Goal: Transaction & Acquisition: Obtain resource

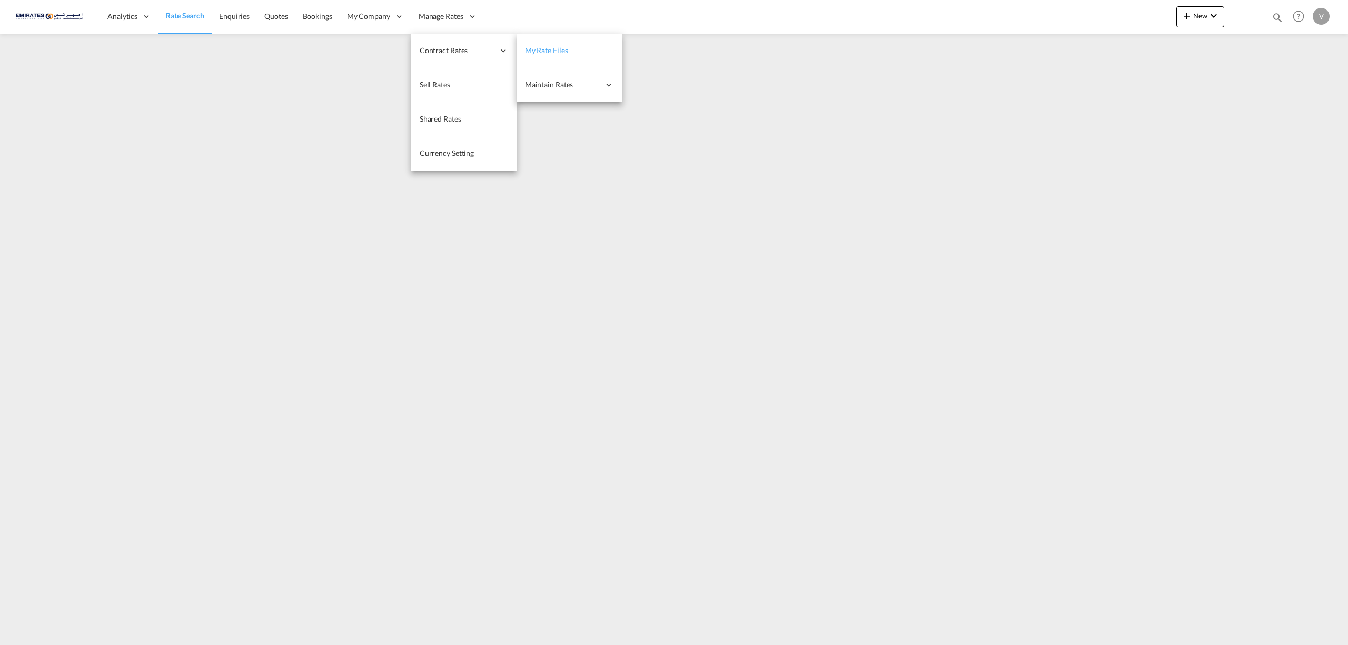
click at [553, 55] on span "My Rate Files" at bounding box center [546, 50] width 43 height 11
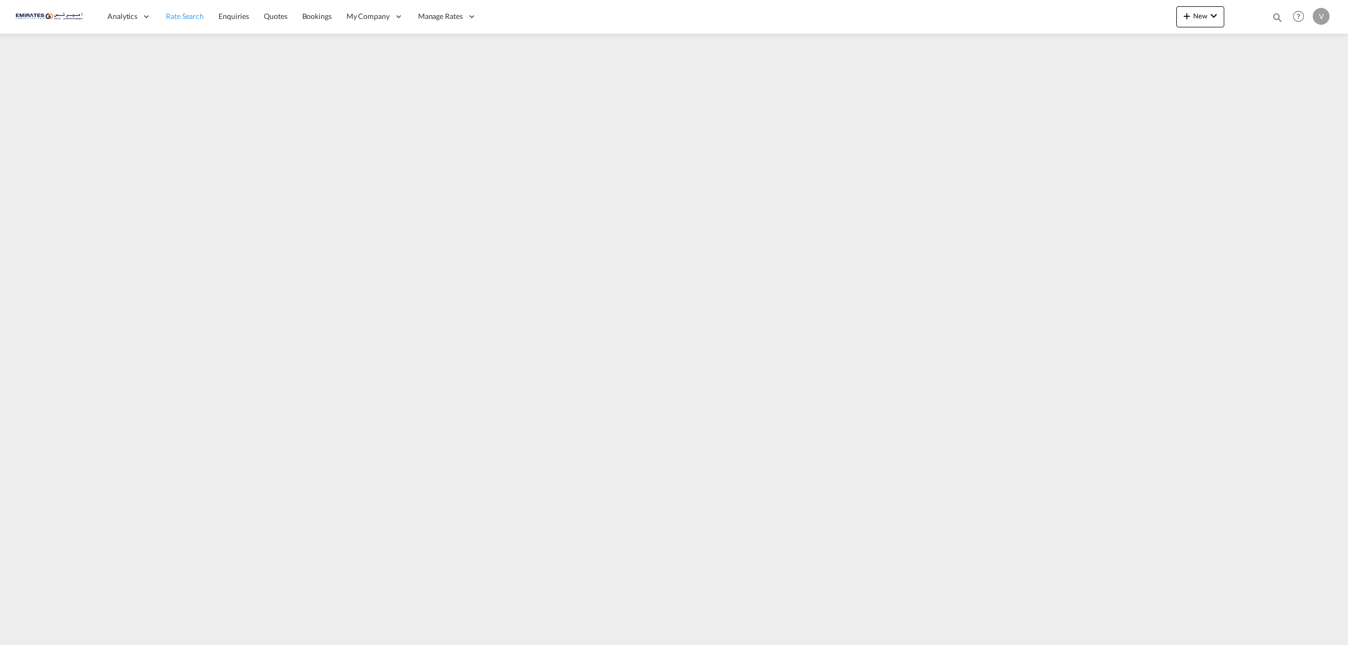
click at [192, 17] on span "Rate Search" at bounding box center [185, 16] width 38 height 9
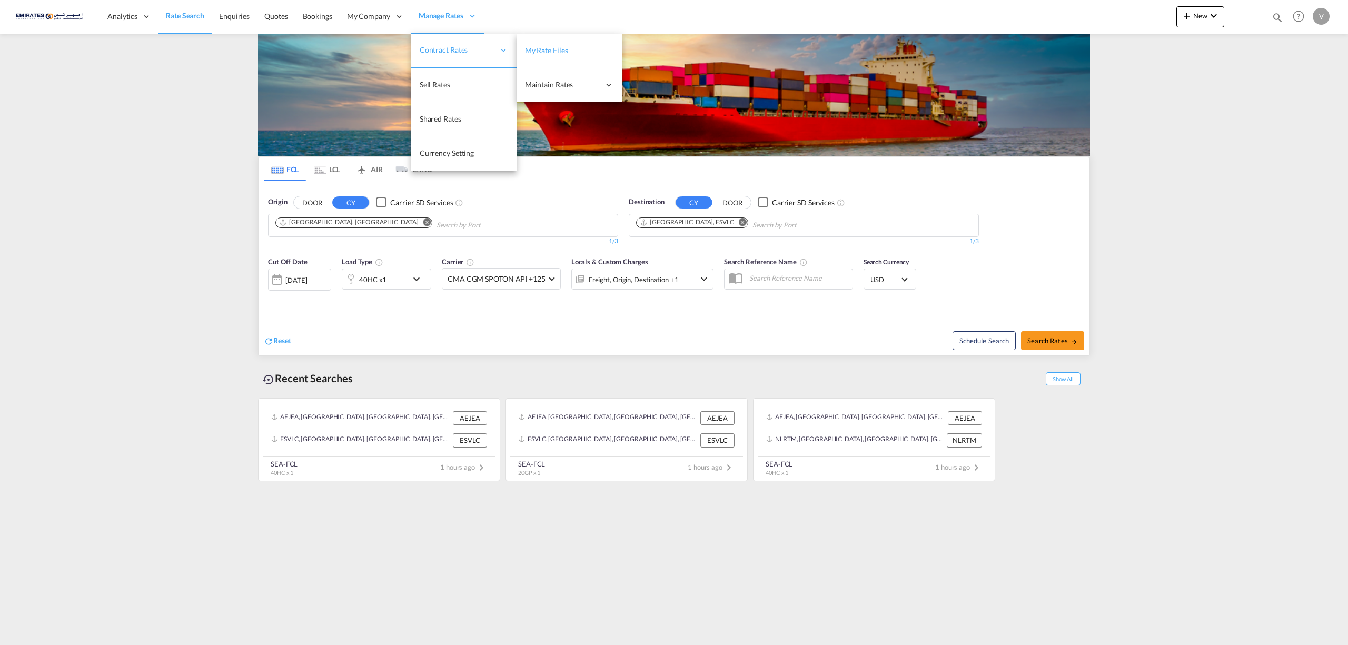
click at [534, 49] on span "My Rate Files" at bounding box center [546, 50] width 43 height 9
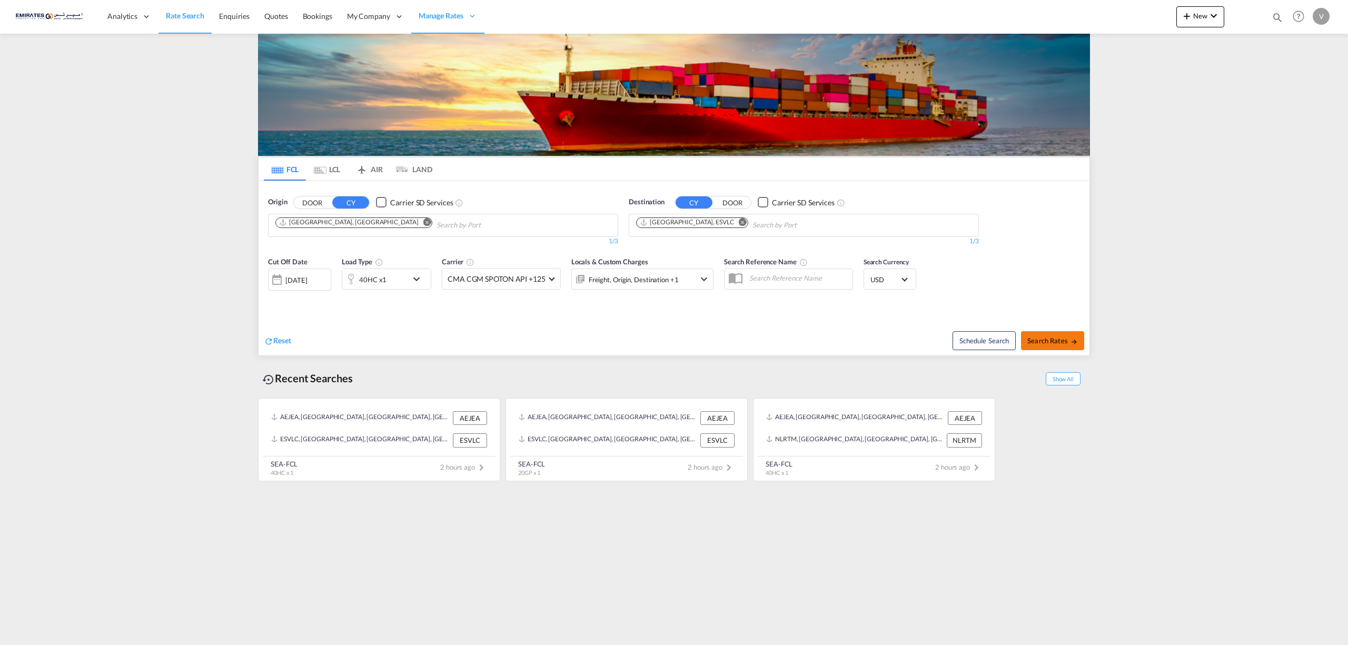
click at [1050, 340] on span "Search Rates" at bounding box center [1053, 341] width 51 height 8
type input "AEJEA to ESVLC / [DATE]"
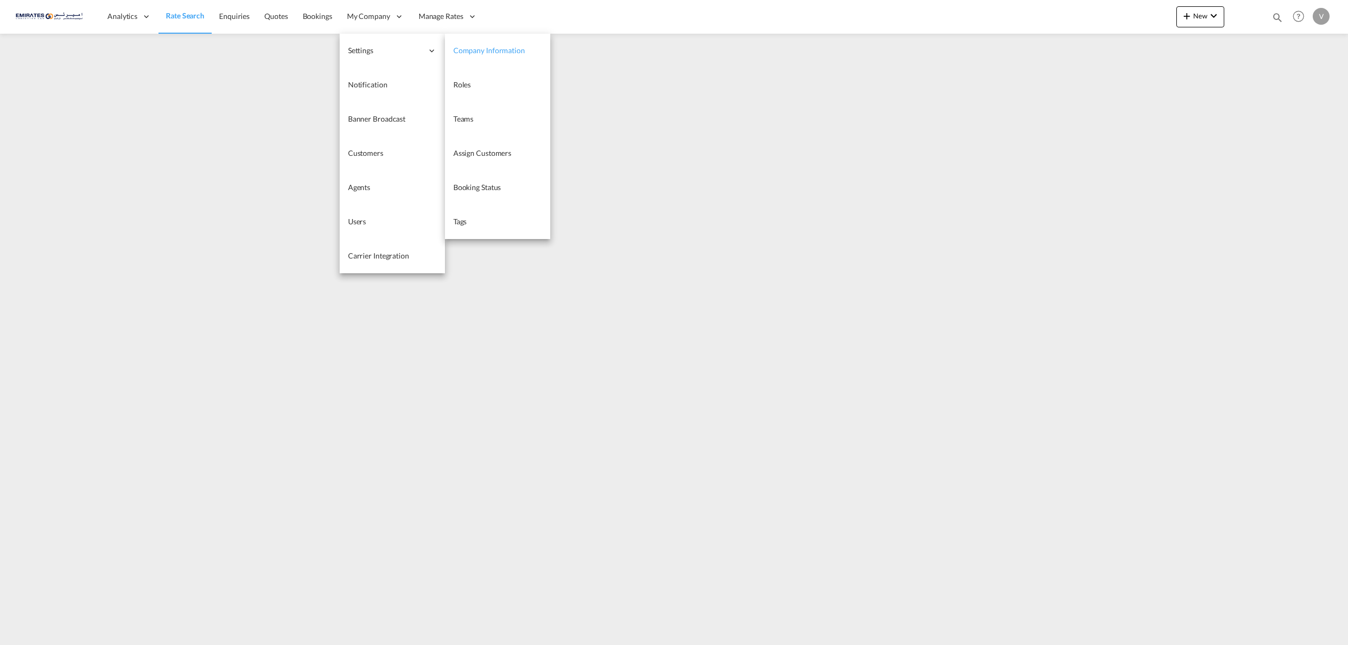
click at [498, 49] on span "Company Information" at bounding box center [490, 50] width 72 height 9
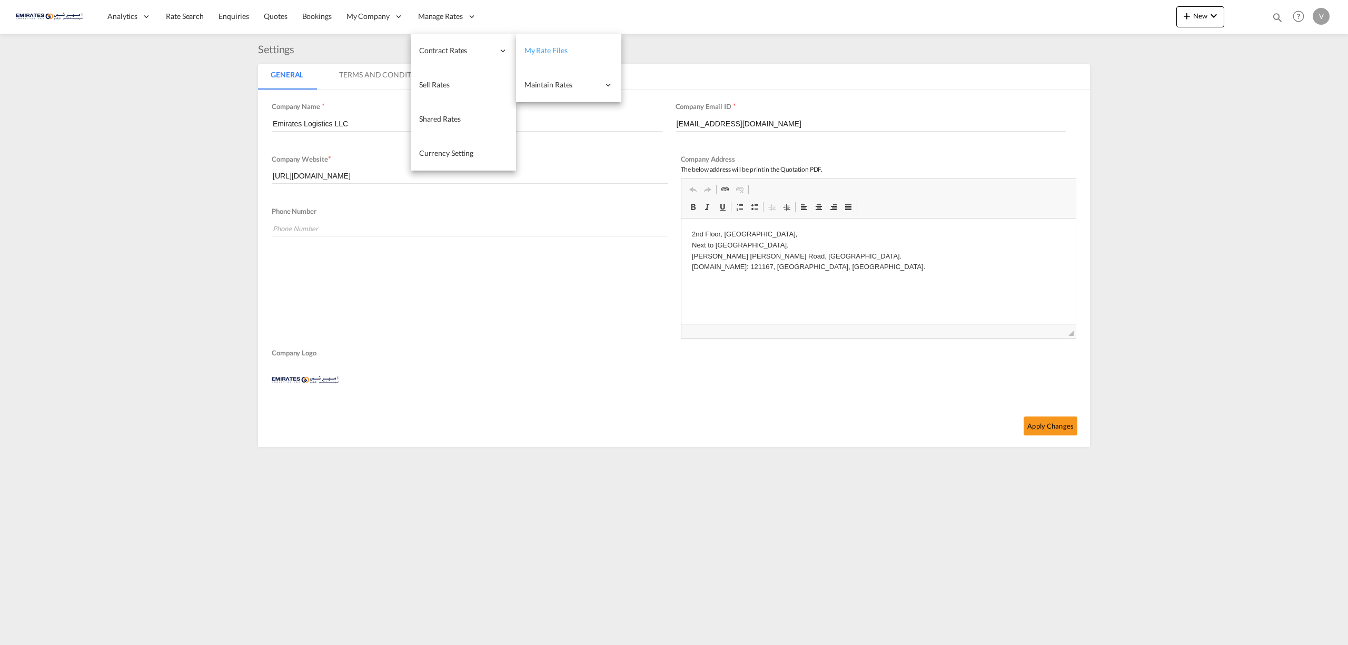
click at [556, 53] on span "My Rate Files" at bounding box center [546, 50] width 43 height 9
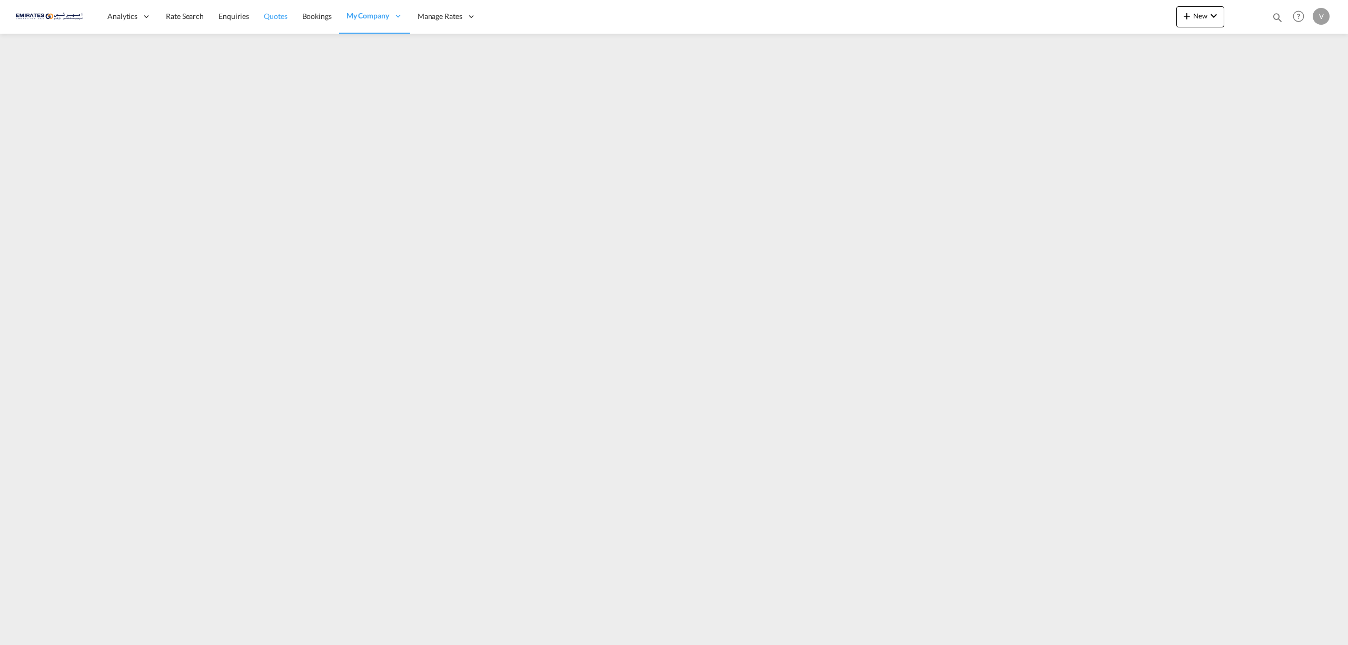
click at [264, 9] on link "Quotes" at bounding box center [276, 16] width 38 height 34
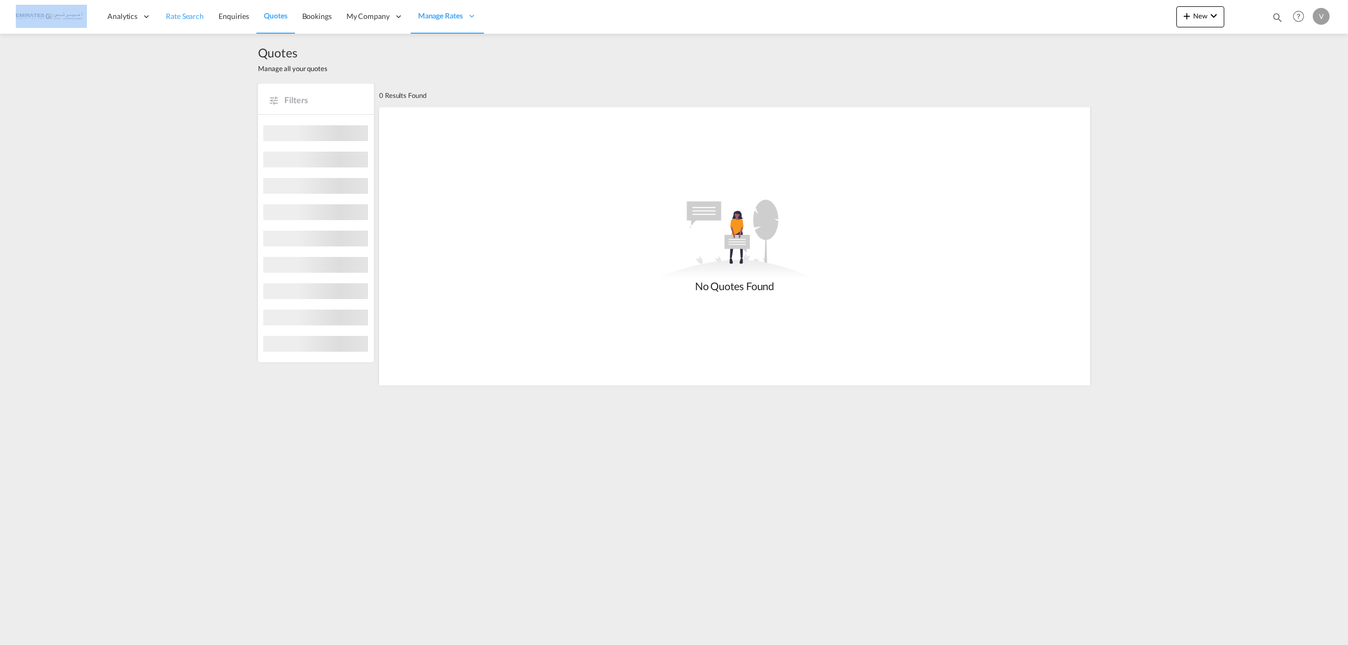
click at [196, 19] on span "Rate Search" at bounding box center [185, 16] width 38 height 9
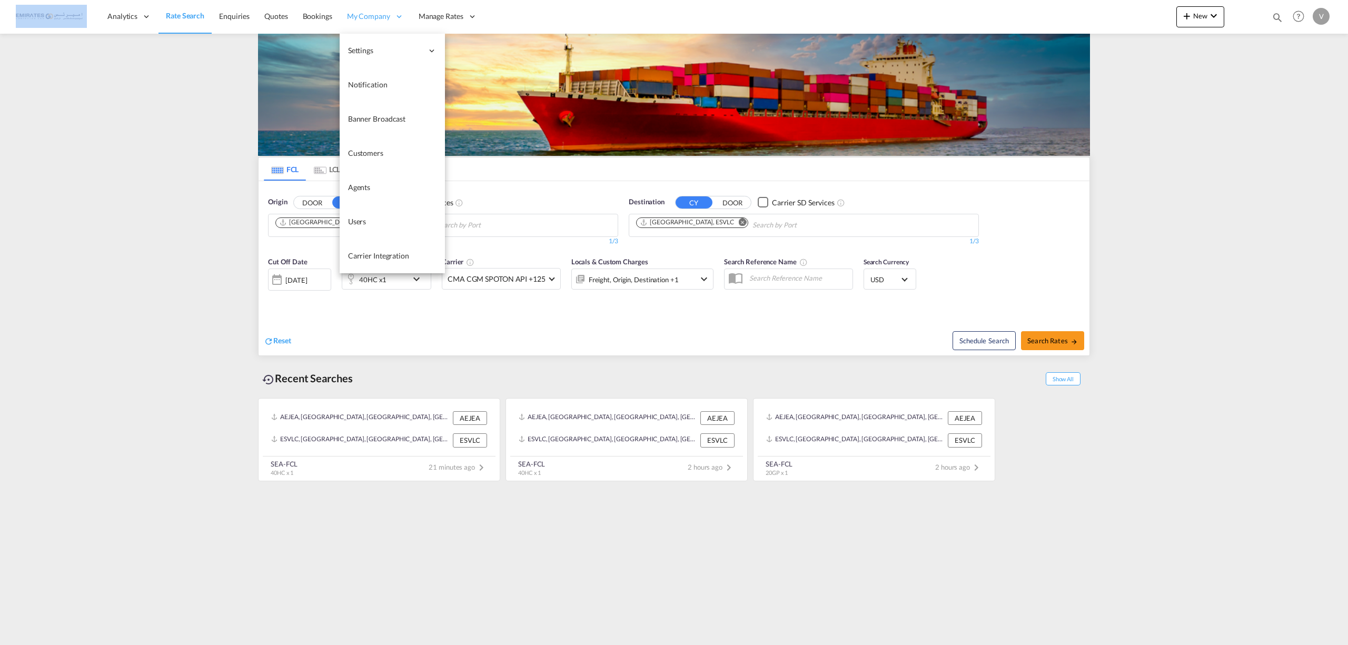
click at [363, 19] on span "My Company" at bounding box center [368, 16] width 43 height 11
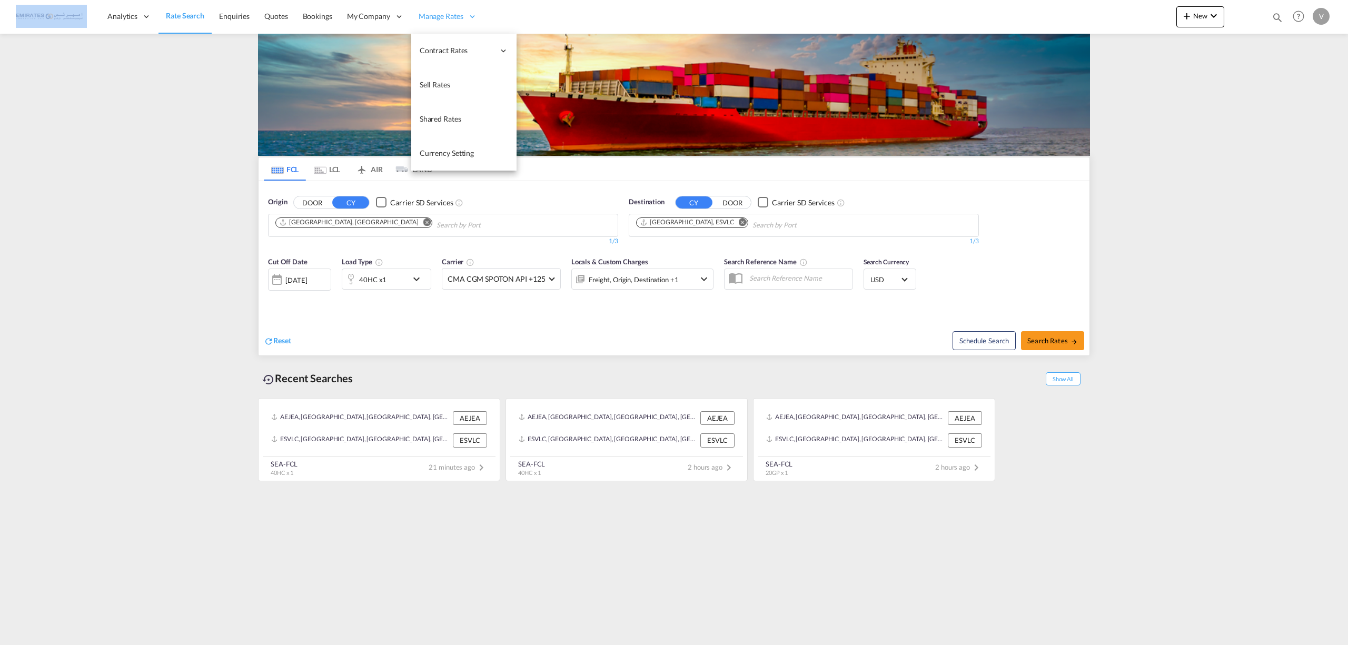
click at [443, 22] on div "Manage Rates" at bounding box center [447, 16] width 73 height 34
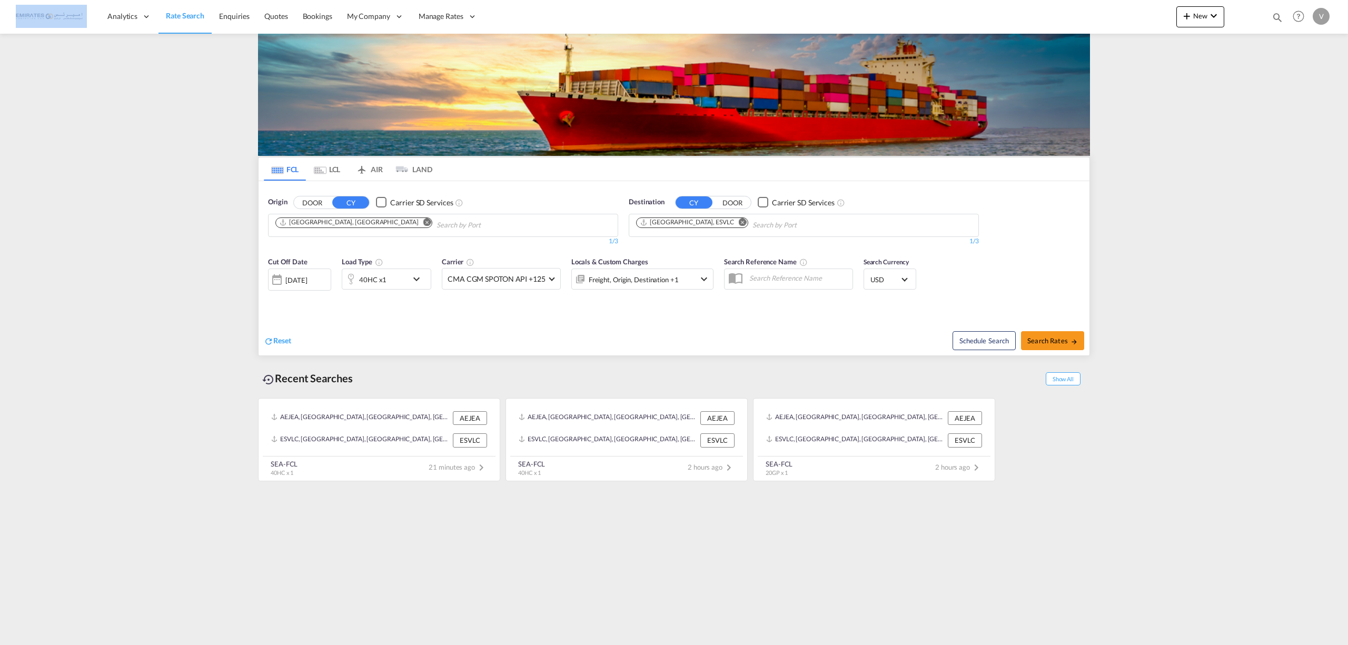
click at [182, 17] on span "Rate Search" at bounding box center [185, 15] width 38 height 9
click at [739, 222] on md-icon "Remove" at bounding box center [743, 222] width 8 height 8
